Goal: Task Accomplishment & Management: Use online tool/utility

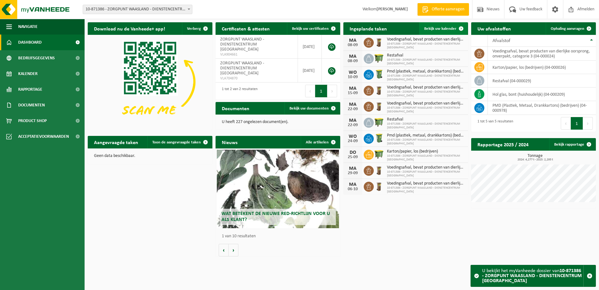
click at [439, 28] on span "Bekijk uw kalender" at bounding box center [441, 29] width 32 height 4
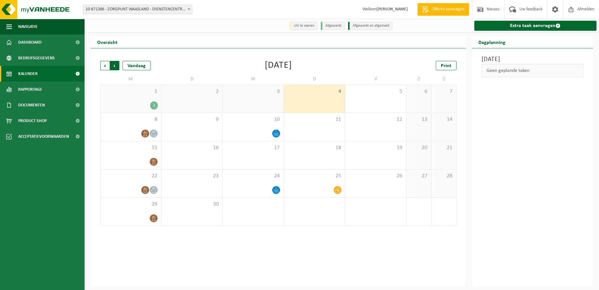
click at [105, 66] on span "Vorige" at bounding box center [104, 65] width 9 height 9
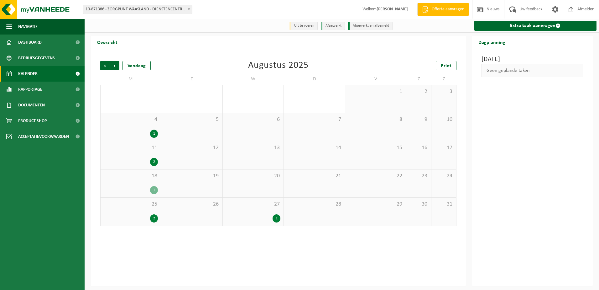
click at [279, 217] on div "1" at bounding box center [277, 218] width 8 height 8
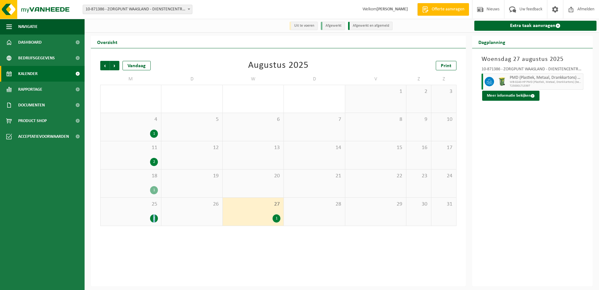
click at [153, 217] on div "2" at bounding box center [154, 218] width 8 height 8
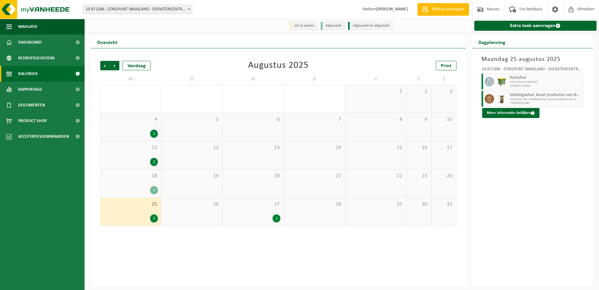
drag, startPoint x: 153, startPoint y: 217, endPoint x: 156, endPoint y: 187, distance: 29.6
click at [156, 187] on div "1" at bounding box center [154, 190] width 8 height 8
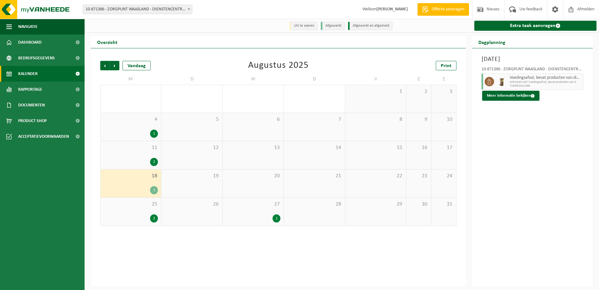
click at [156, 188] on div "1" at bounding box center [154, 190] width 8 height 8
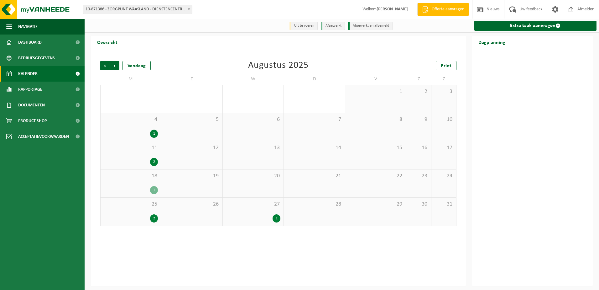
click at [154, 192] on div "1" at bounding box center [154, 190] width 8 height 8
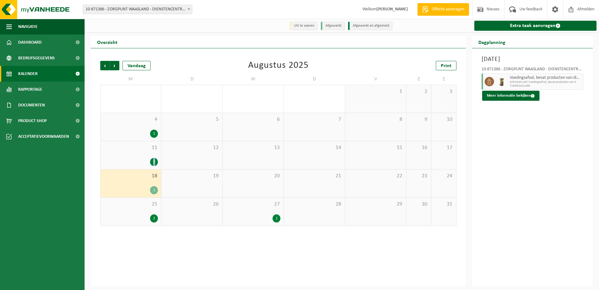
click at [155, 162] on div "2" at bounding box center [154, 162] width 8 height 8
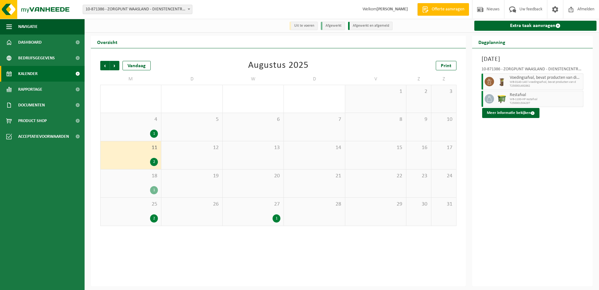
drag, startPoint x: 155, startPoint y: 162, endPoint x: 156, endPoint y: 135, distance: 26.7
click at [156, 135] on div "1" at bounding box center [154, 133] width 8 height 8
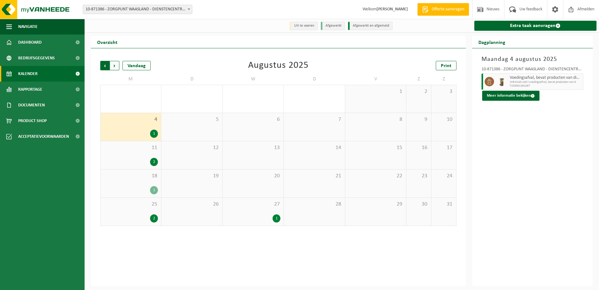
click at [117, 70] on span "Volgende" at bounding box center [114, 65] width 9 height 9
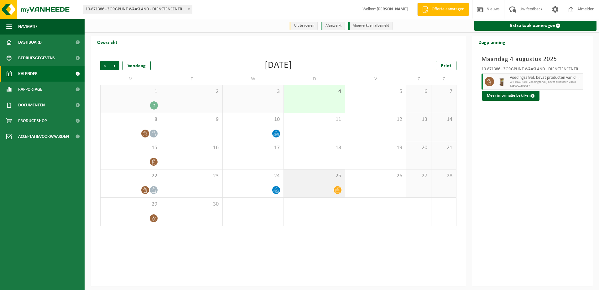
click at [342, 191] on div at bounding box center [338, 190] width 8 height 8
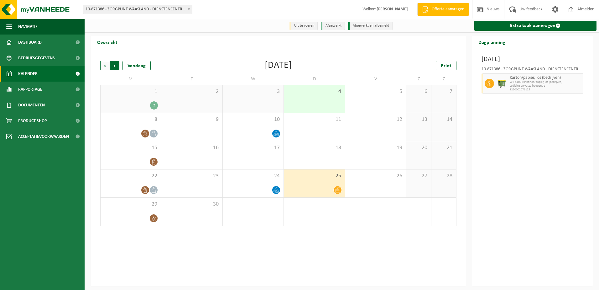
click at [105, 68] on span "Vorige" at bounding box center [104, 65] width 9 height 9
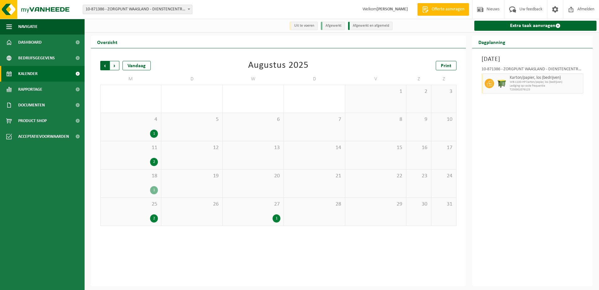
click at [117, 65] on span "Volgende" at bounding box center [114, 65] width 9 height 9
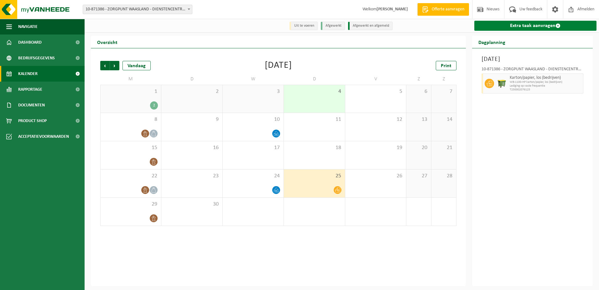
click at [548, 27] on link "Extra taak aanvragen" at bounding box center [536, 26] width 123 height 10
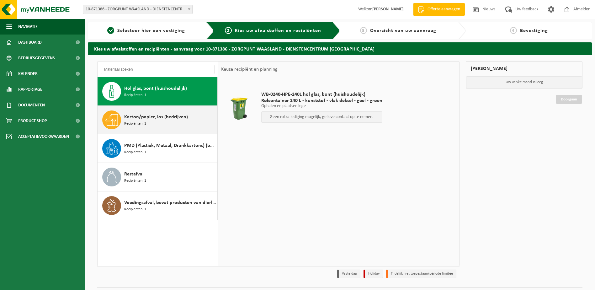
click at [173, 128] on div "Karton/papier, los (bedrijven) Recipiënten: 1" at bounding box center [170, 119] width 92 height 19
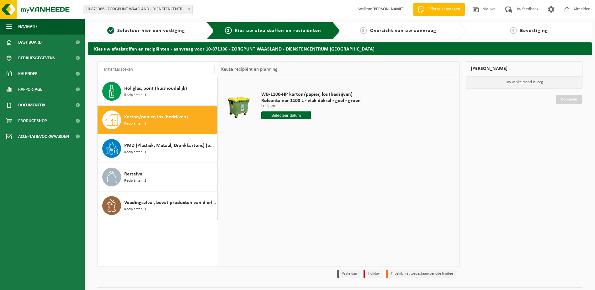
click at [296, 115] on input "text" at bounding box center [286, 115] width 50 height 8
click at [301, 162] on div "11" at bounding box center [299, 161] width 11 height 10
type input "Van 2025-09-11"
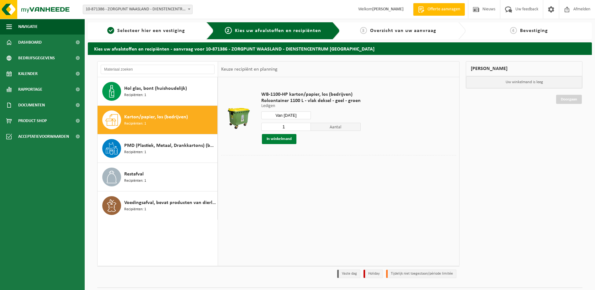
click at [289, 140] on button "In winkelmand" at bounding box center [279, 139] width 34 height 10
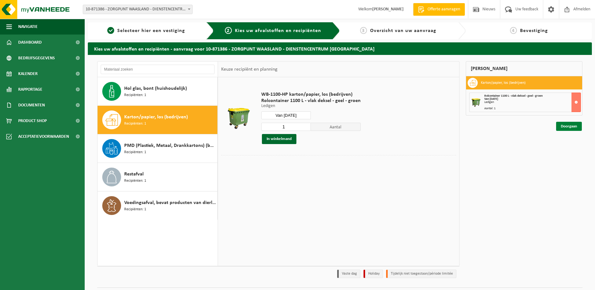
click at [577, 125] on link "Doorgaan" at bounding box center [569, 126] width 26 height 9
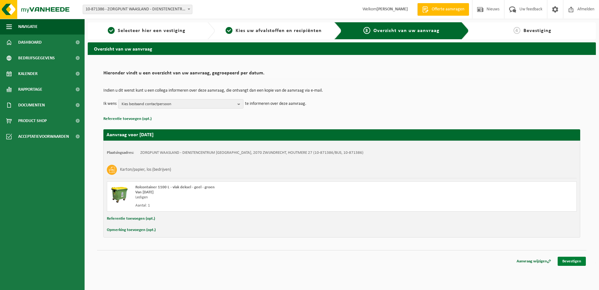
click at [572, 261] on link "Bevestigen" at bounding box center [572, 260] width 28 height 9
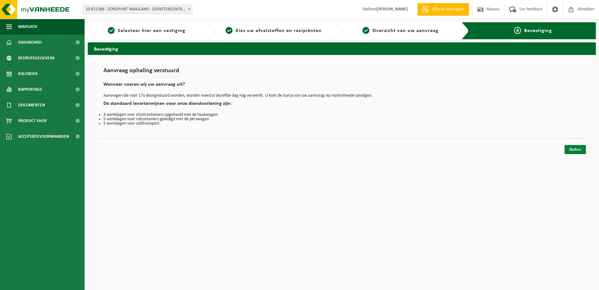
click at [573, 152] on link "Sluiten" at bounding box center [575, 149] width 21 height 9
